Goal: Task Accomplishment & Management: Use online tool/utility

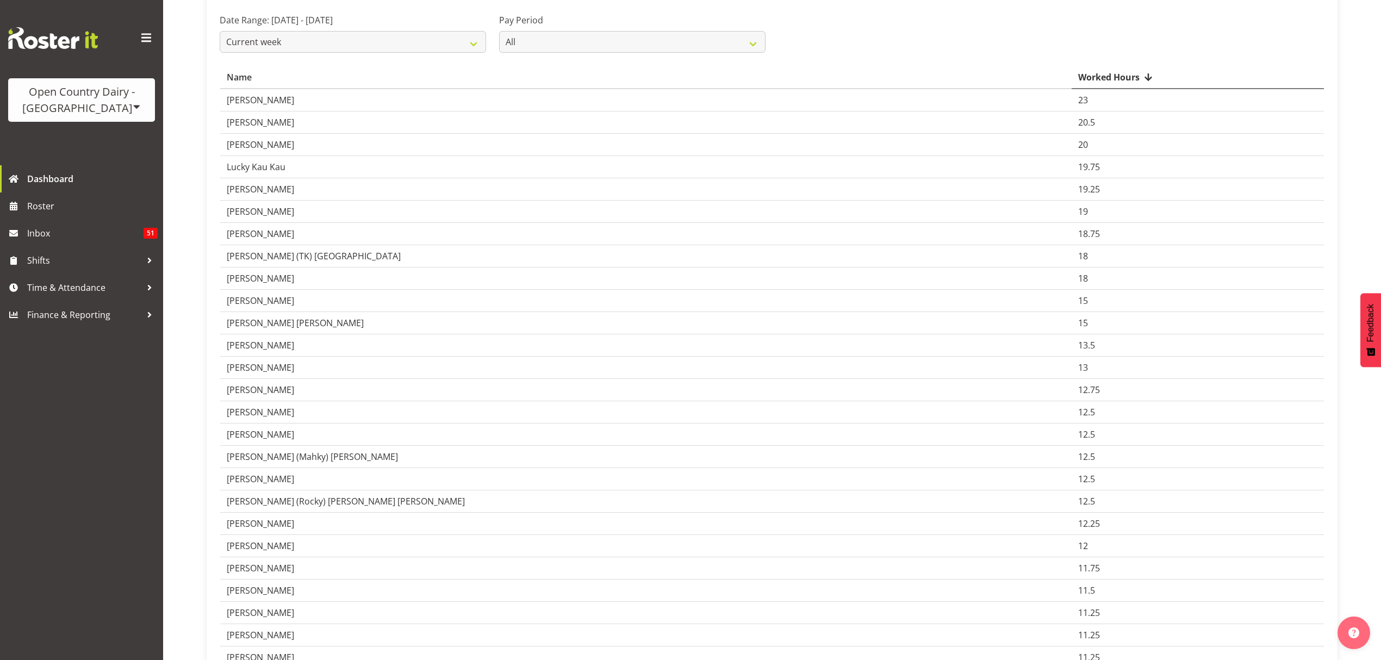
scroll to position [435, 0]
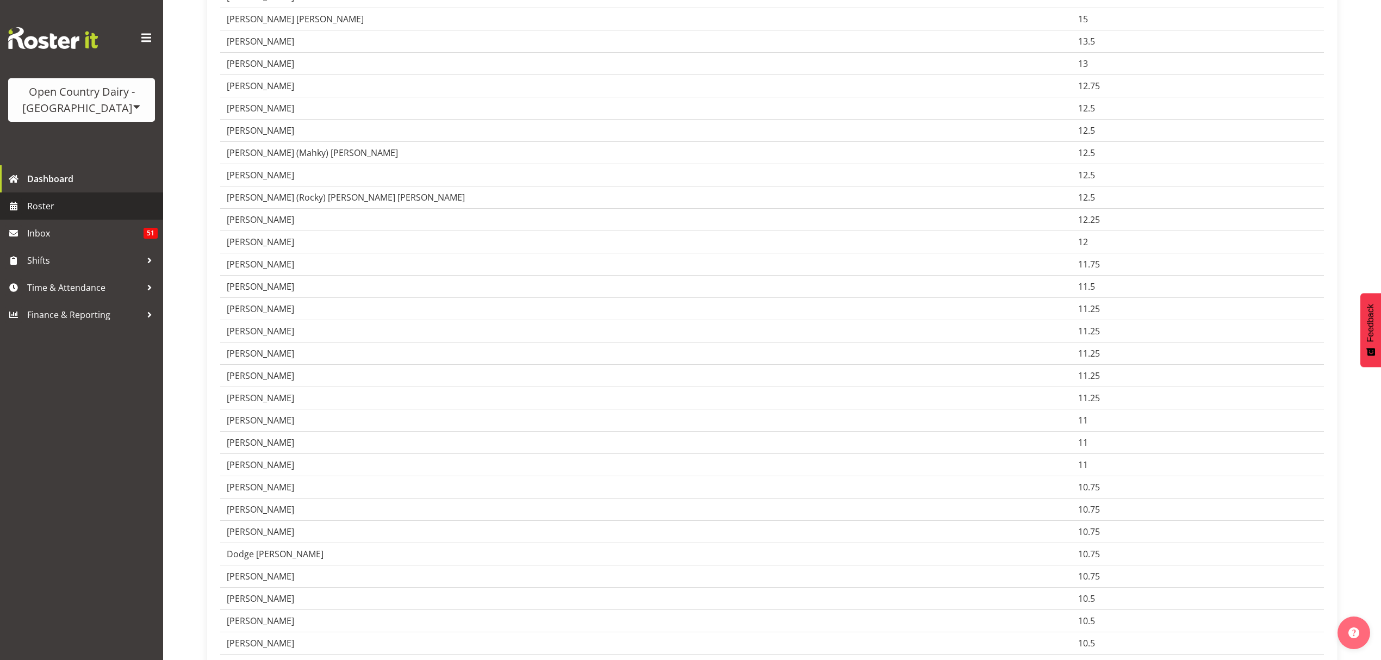
click at [100, 203] on span "Roster" at bounding box center [92, 206] width 131 height 16
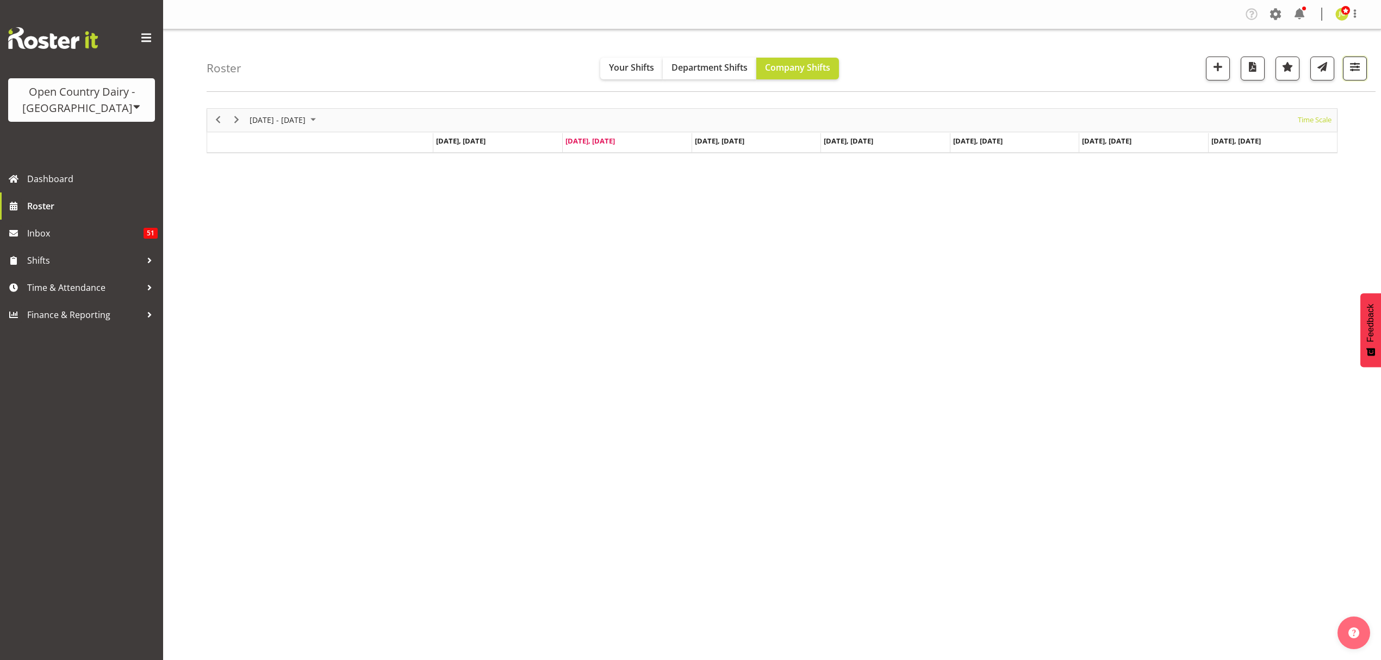
click at [1351, 77] on button "button" at bounding box center [1355, 69] width 24 height 24
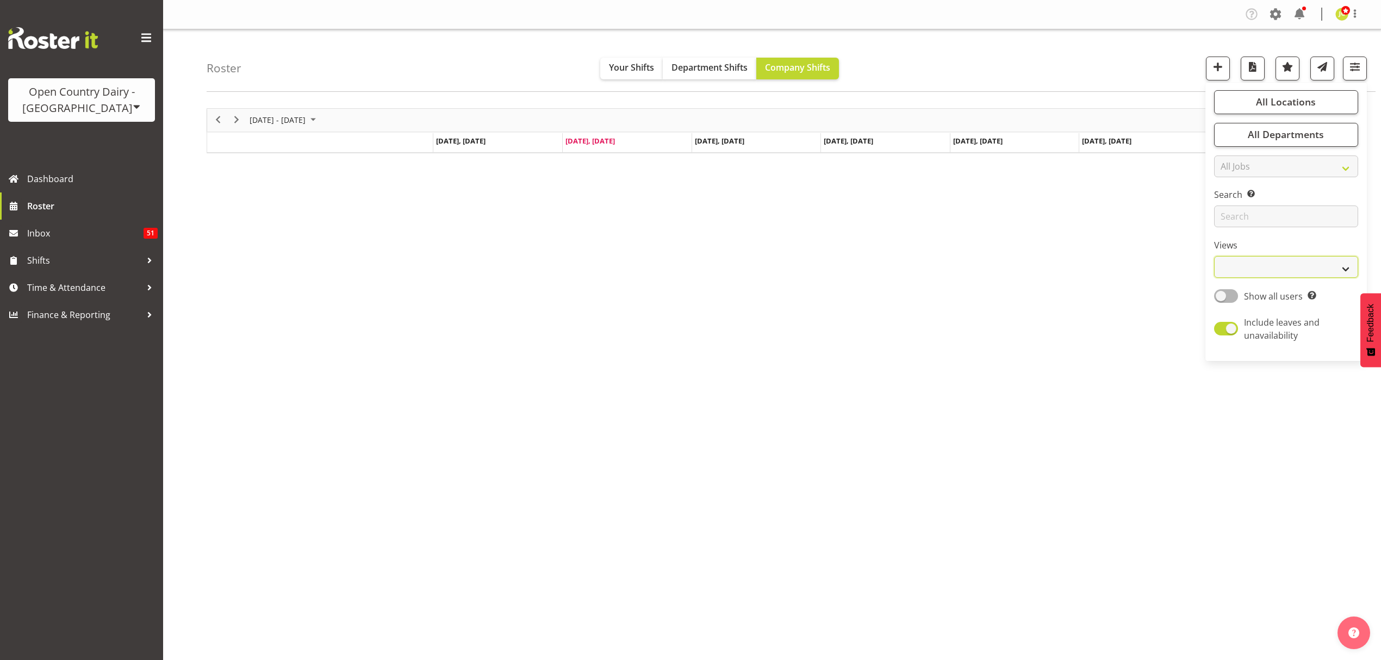
click at [1269, 262] on select "Staff Role Shift - Horizontal Shift - Vertical Staff - Location" at bounding box center [1286, 267] width 144 height 22
select select "shift"
click at [1214, 257] on select "Staff Role Shift - Horizontal Shift - Vertical Staff - Location" at bounding box center [1286, 267] width 144 height 22
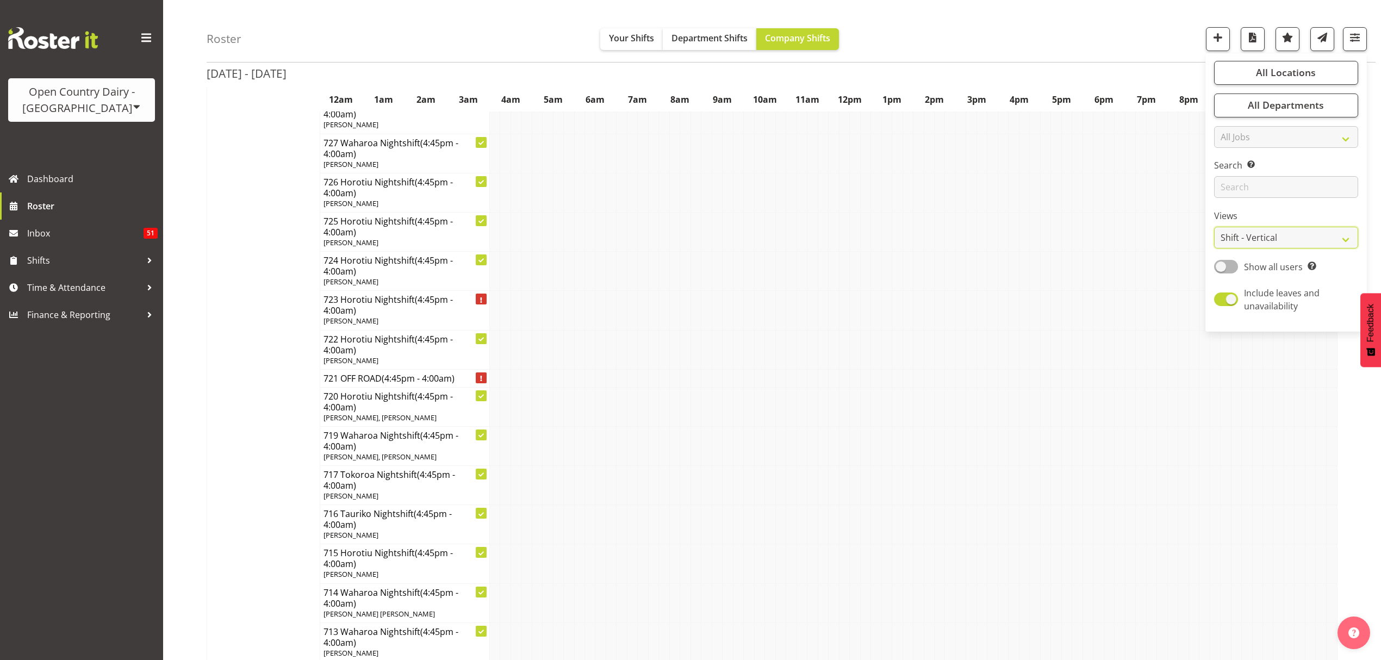
scroll to position [4785, 0]
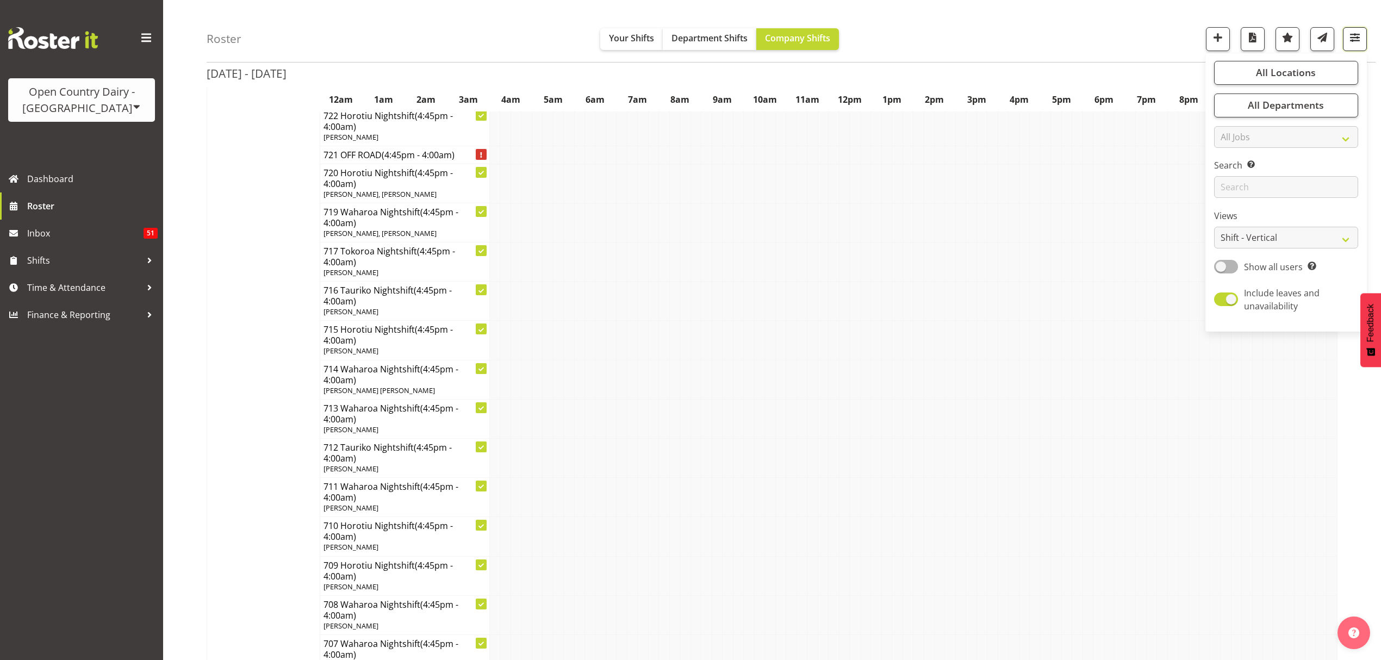
click at [1362, 40] on button "button" at bounding box center [1355, 39] width 24 height 24
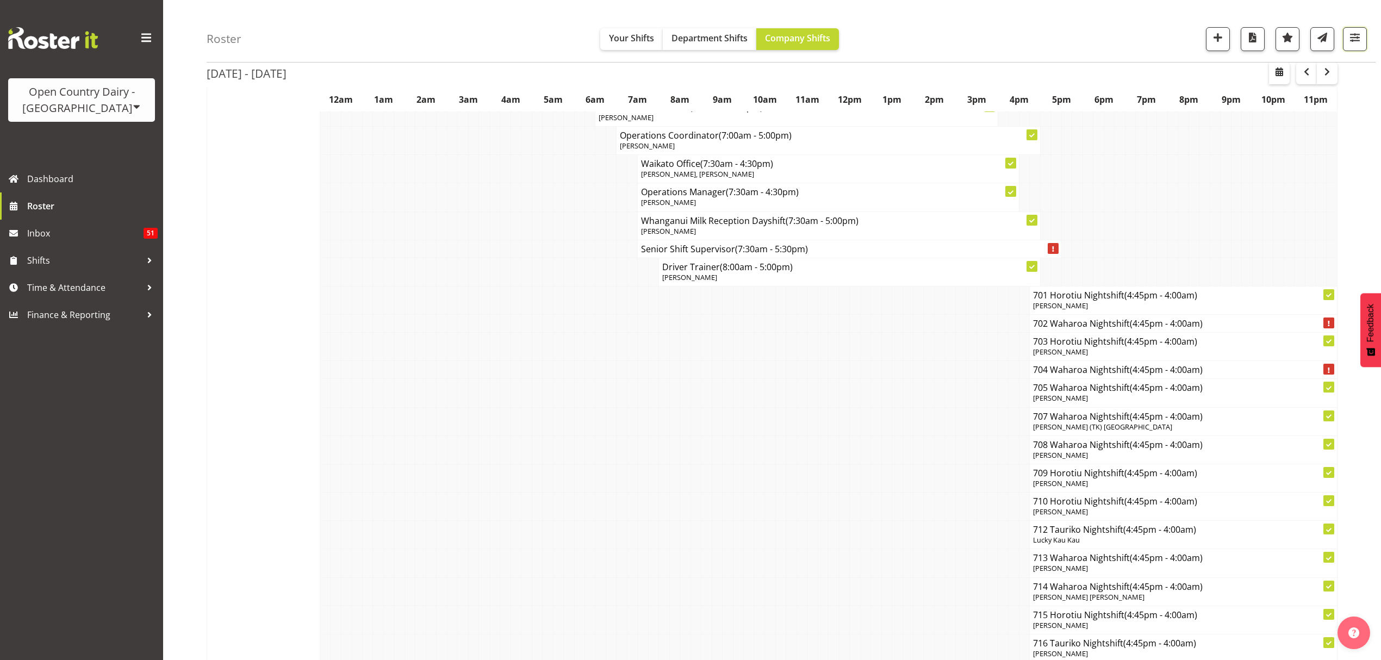
scroll to position [6743, 0]
